Goal: Task Accomplishment & Management: Use online tool/utility

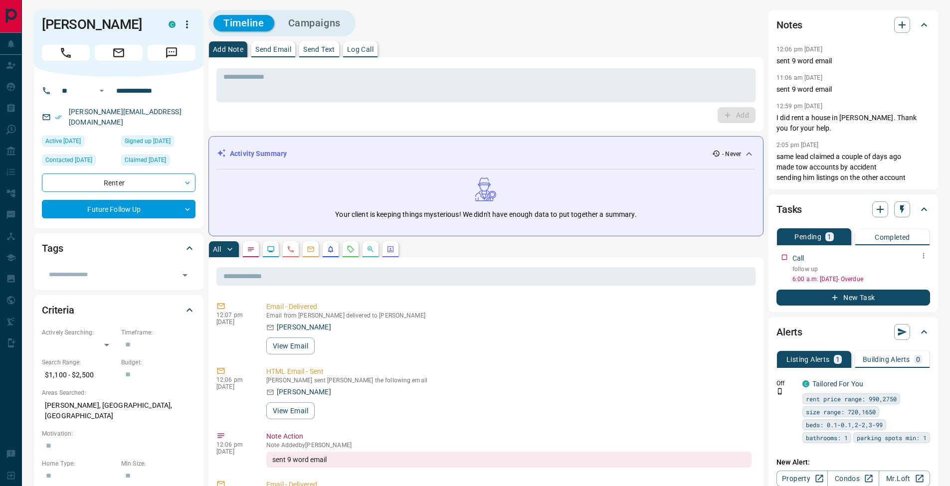
click at [924, 259] on icon "button" at bounding box center [924, 256] width 8 height 8
click at [914, 277] on li "Edit" at bounding box center [908, 274] width 44 height 15
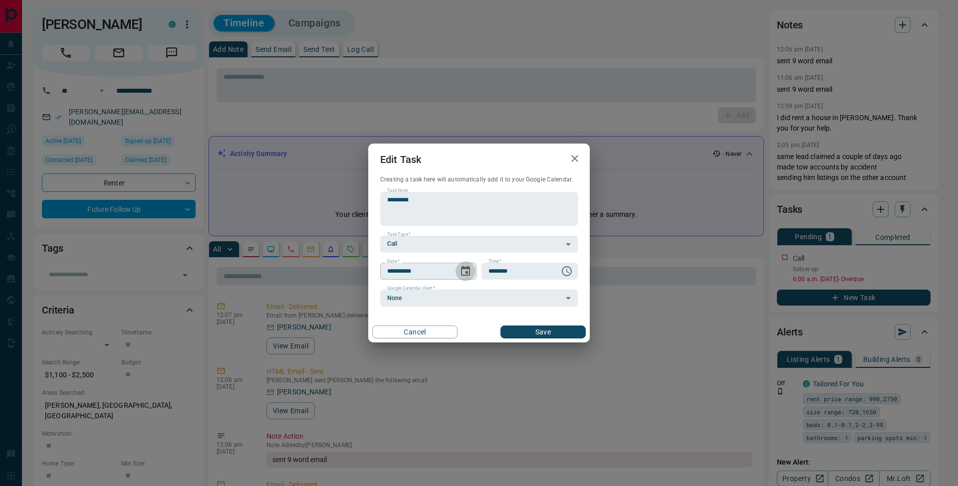
click at [464, 273] on icon "Choose date, selected date is Sep 16, 2025" at bounding box center [465, 271] width 12 height 12
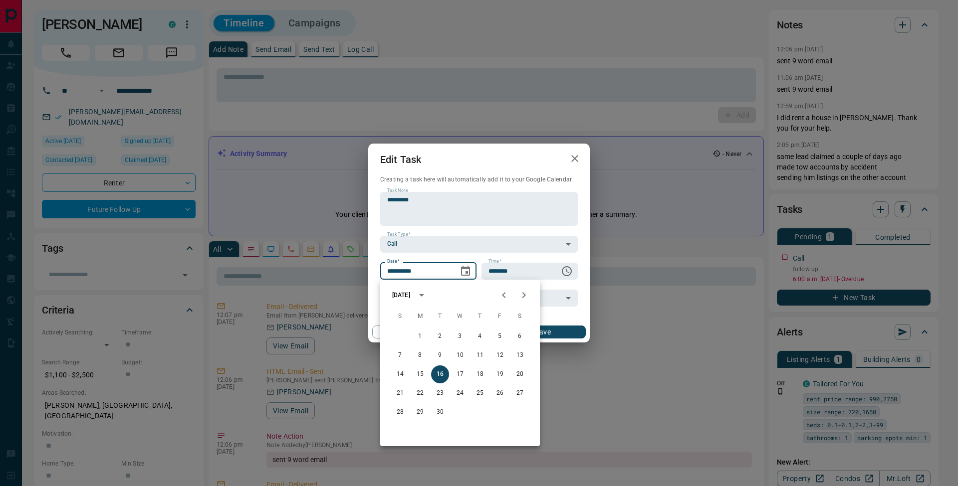
click at [585, 57] on div "**********" at bounding box center [479, 243] width 958 height 486
